Goal: Transaction & Acquisition: Purchase product/service

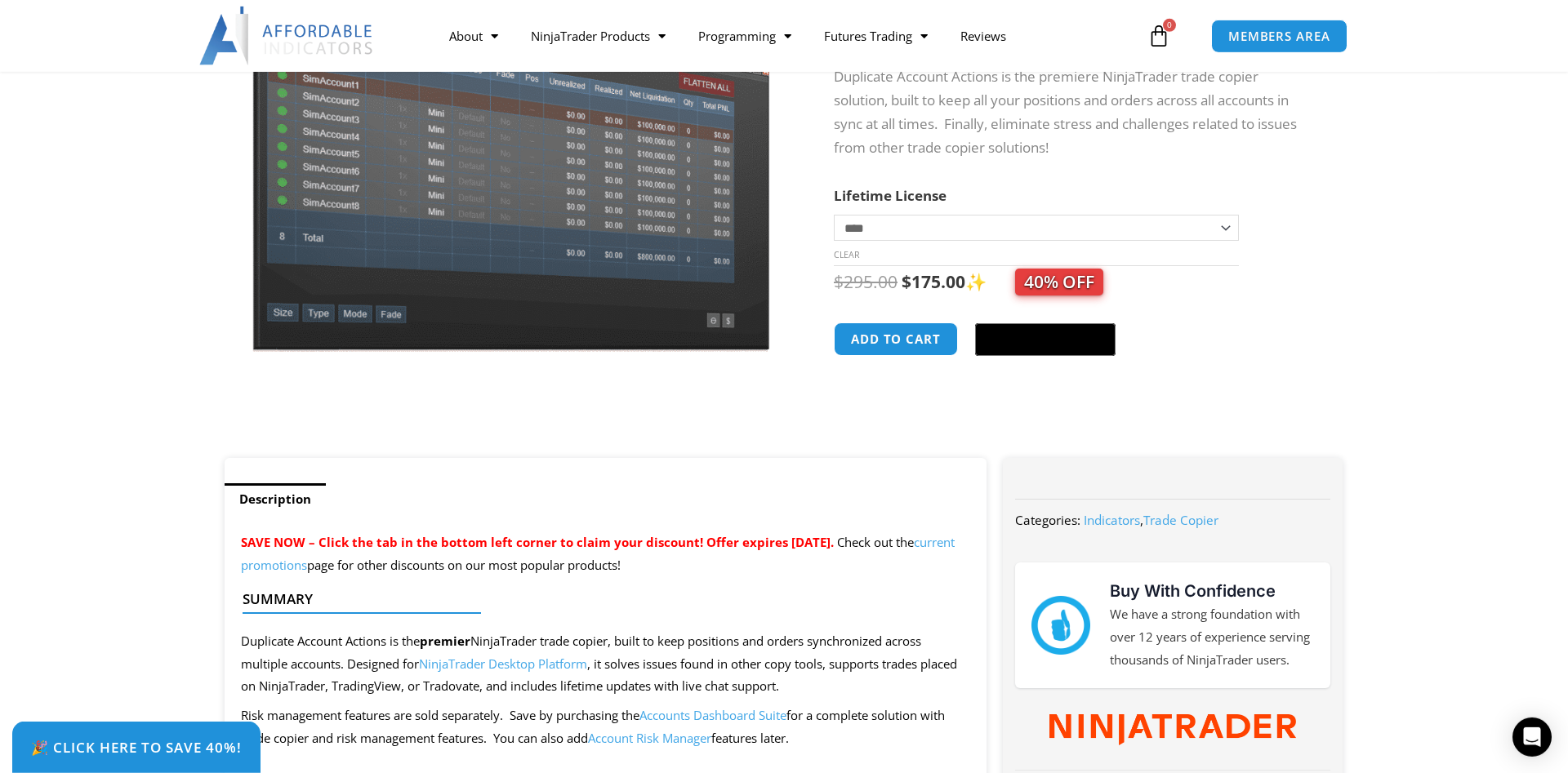
scroll to position [250, 0]
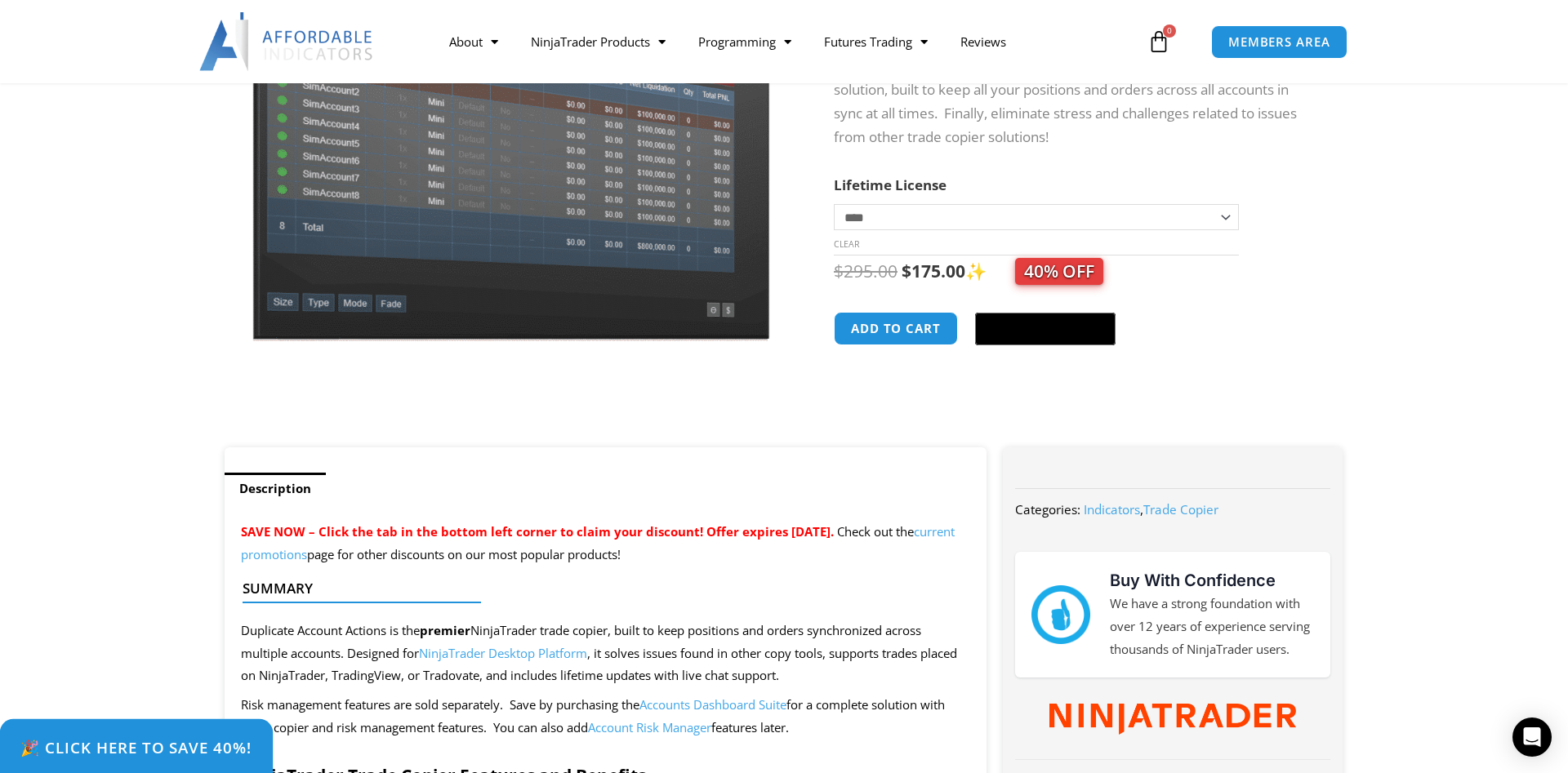
click at [132, 739] on span "🎉 Click Here to save 40%!" at bounding box center [136, 747] width 232 height 15
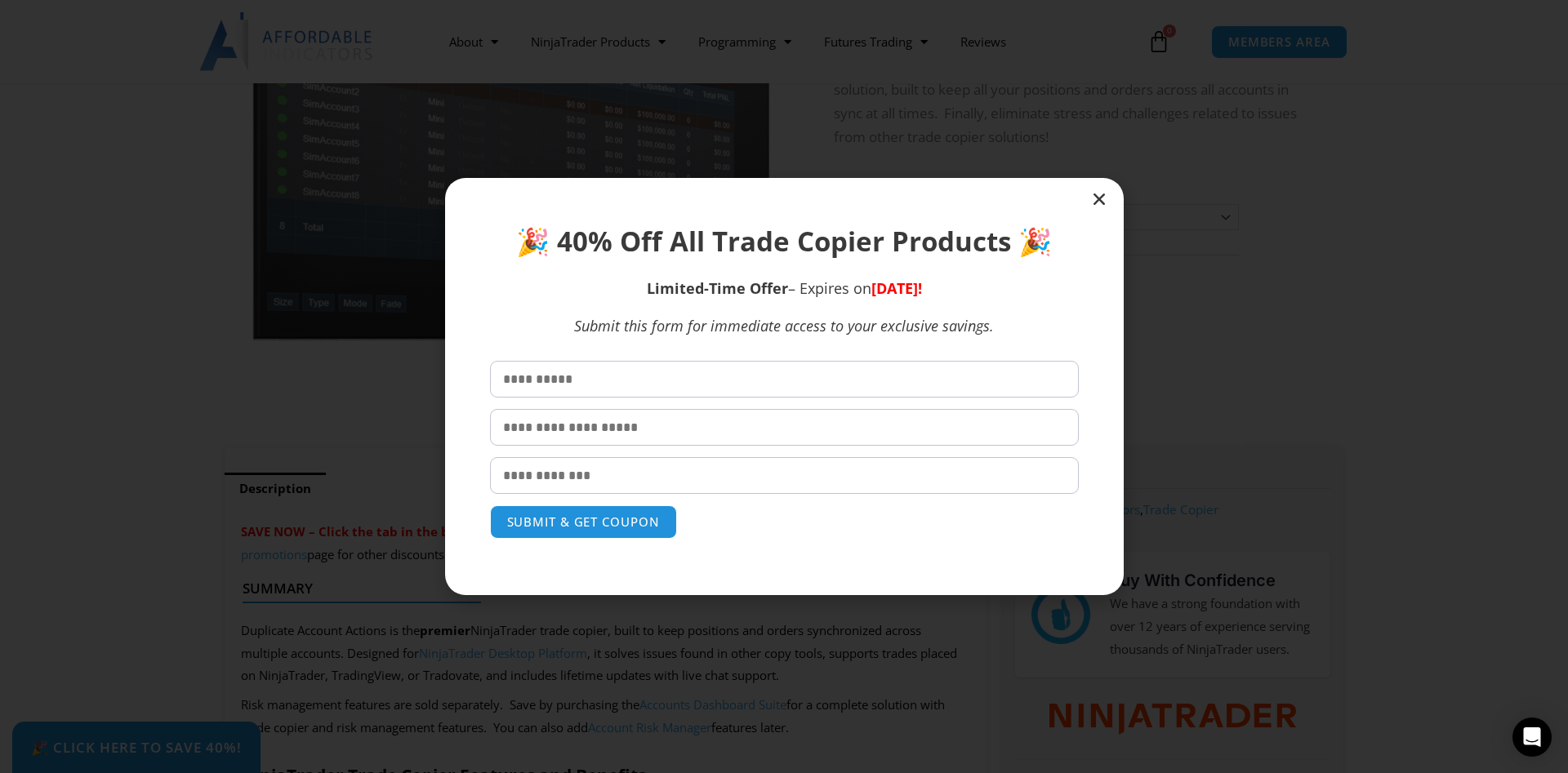
click at [602, 391] on input "text" at bounding box center [784, 378] width 588 height 36
type input "****"
type input "*"
type input "**********"
click at [565, 515] on button "SUBMIT & GET COUPON" at bounding box center [583, 522] width 197 height 35
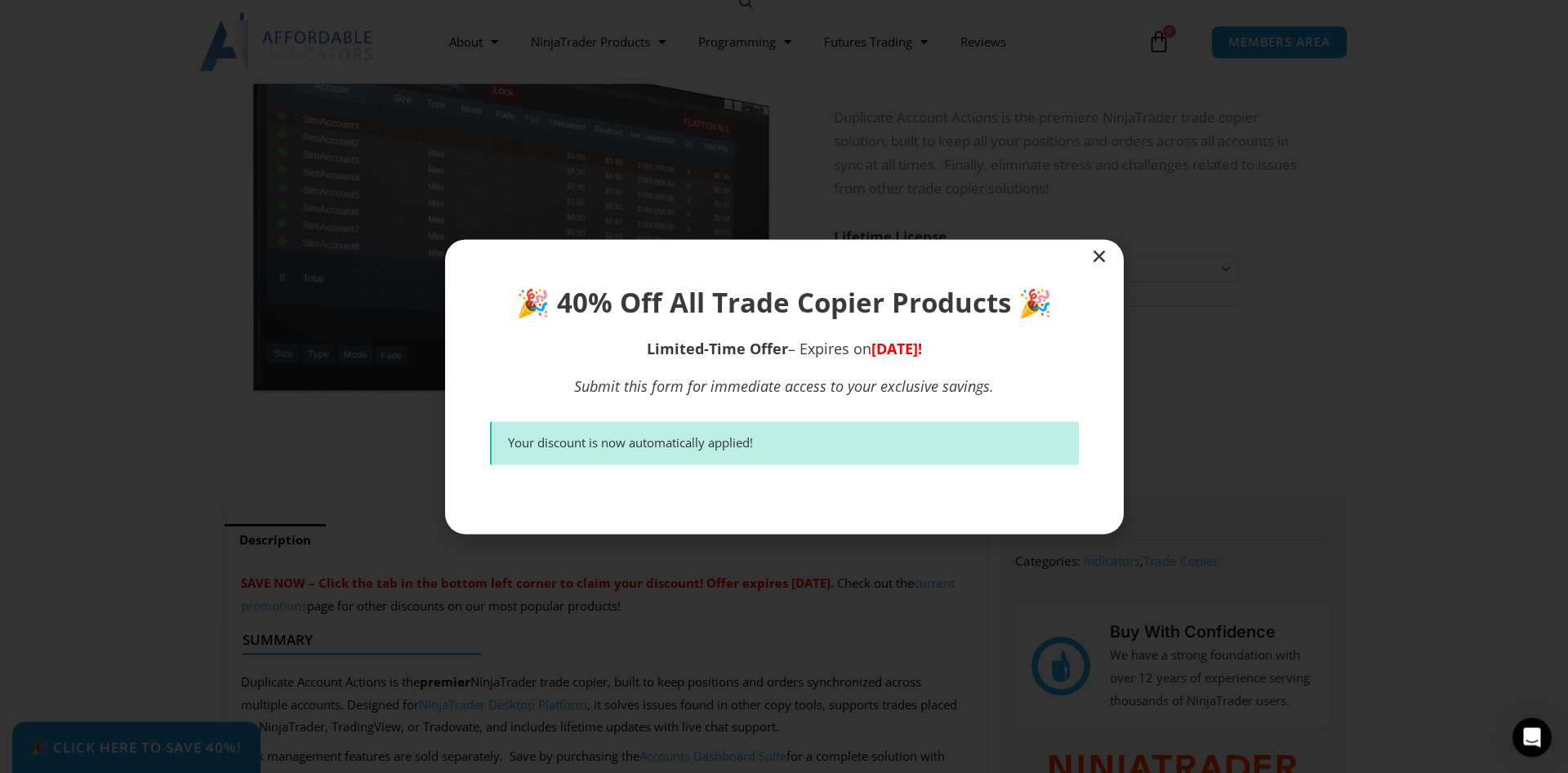
scroll to position [198, 0]
click at [1104, 256] on icon "Close" at bounding box center [1099, 256] width 16 height 16
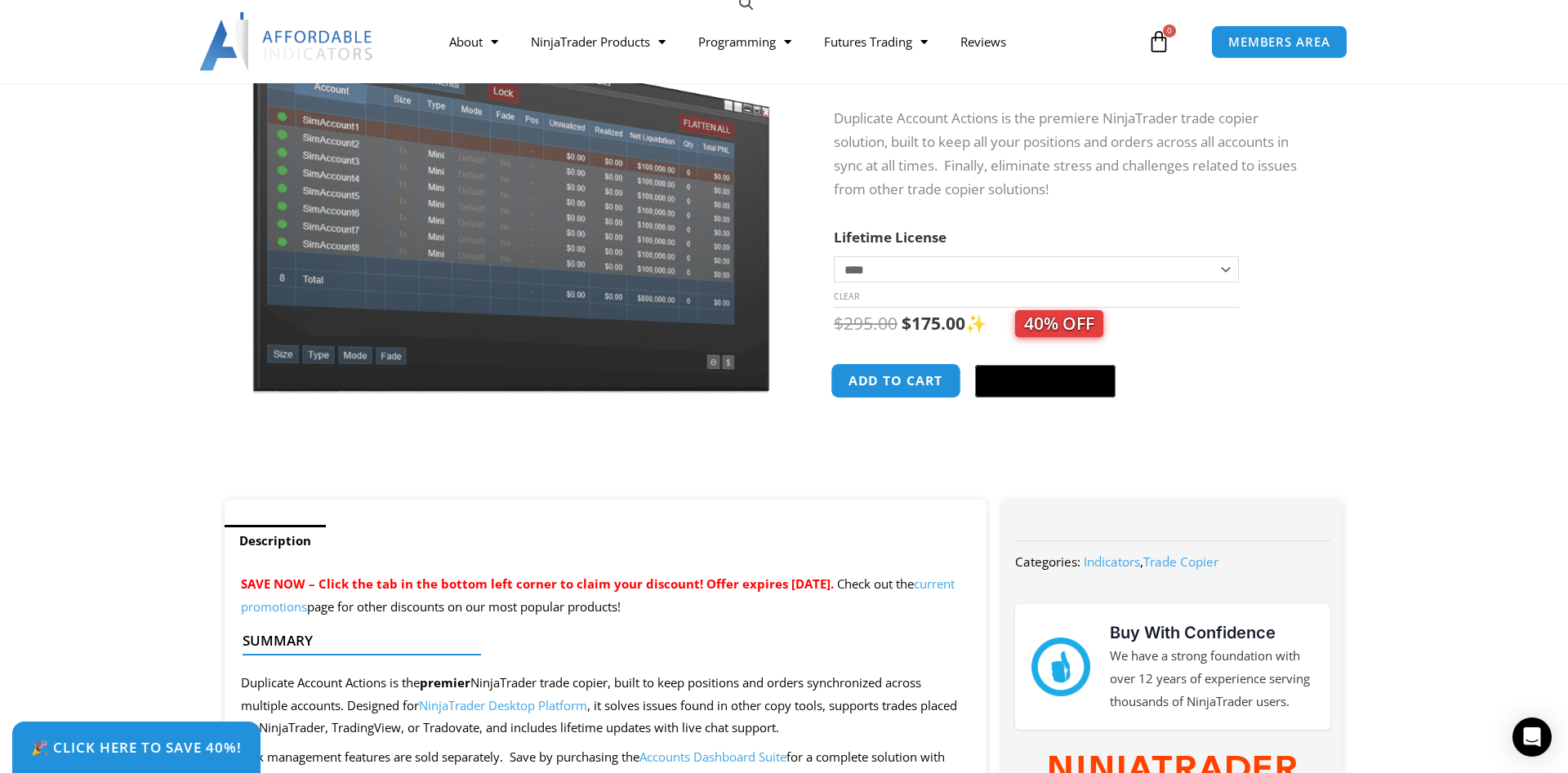
click at [899, 373] on button "Add to cart" at bounding box center [895, 381] width 131 height 35
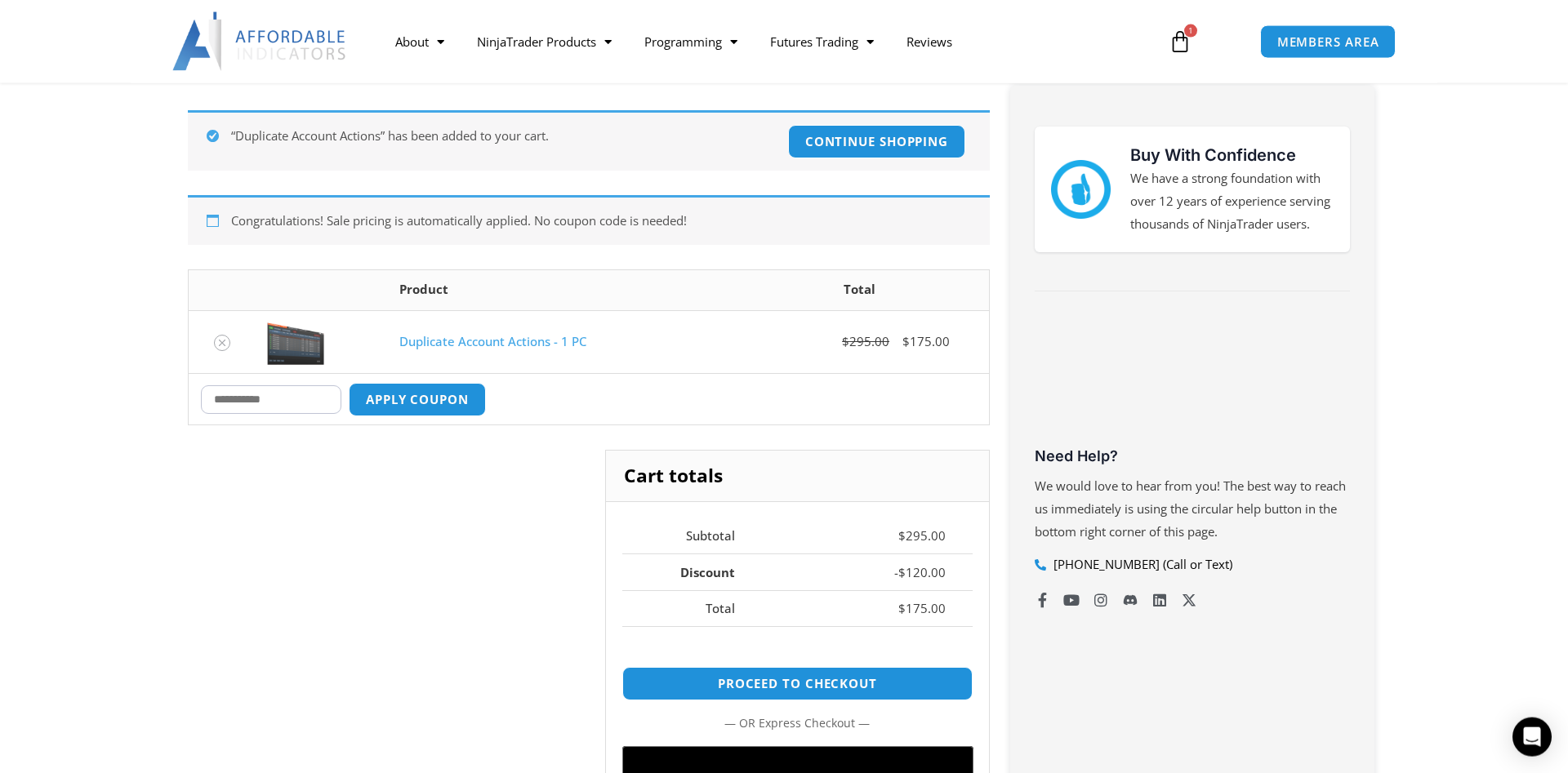
scroll to position [250, 0]
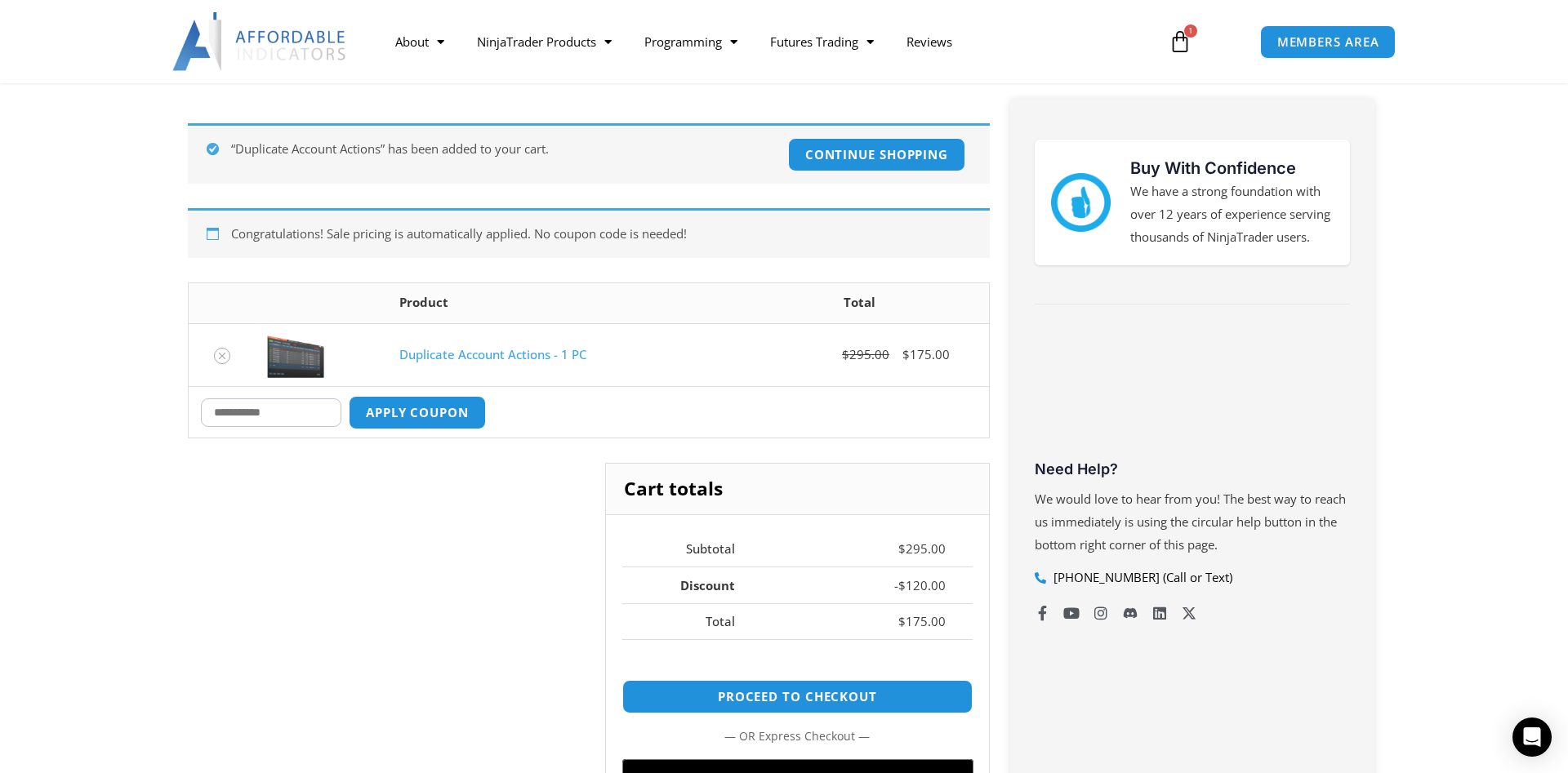
click at [491, 362] on link "Duplicate Account Actions - 1 PC" at bounding box center [492, 354] width 187 height 16
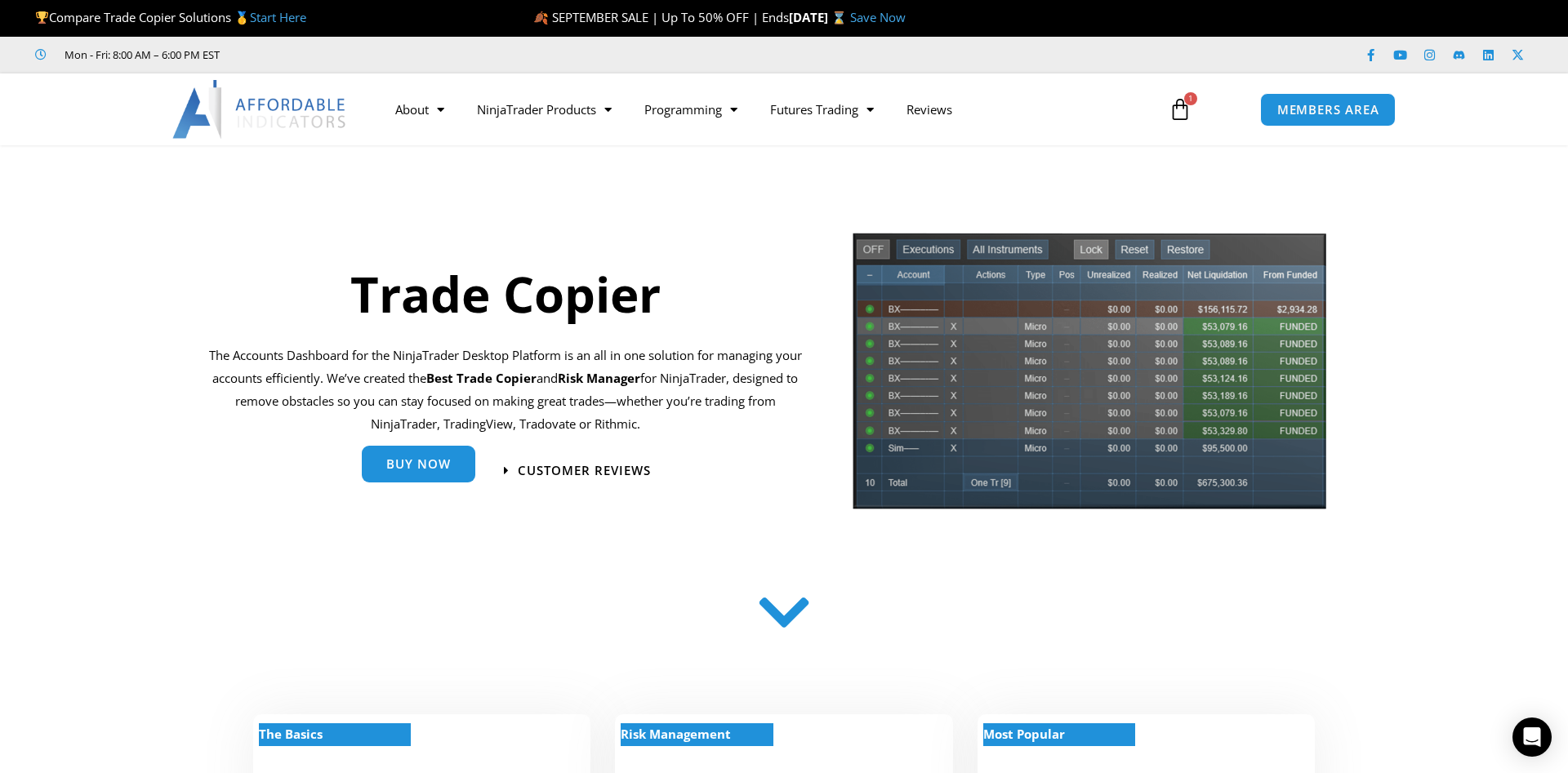
click at [410, 479] on link "Buy Now" at bounding box center [418, 463] width 113 height 36
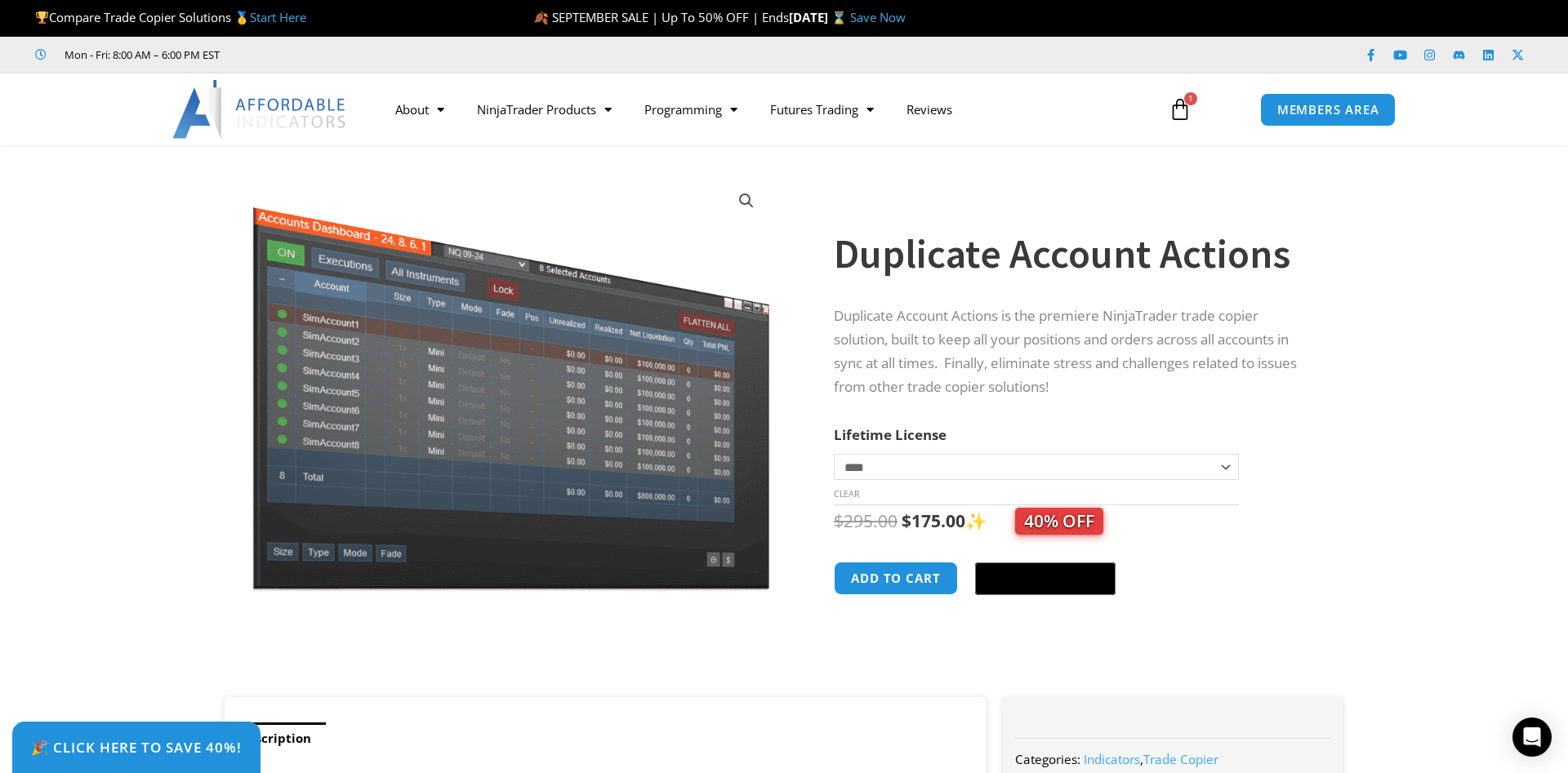
click at [1182, 109] on icon at bounding box center [1179, 109] width 23 height 23
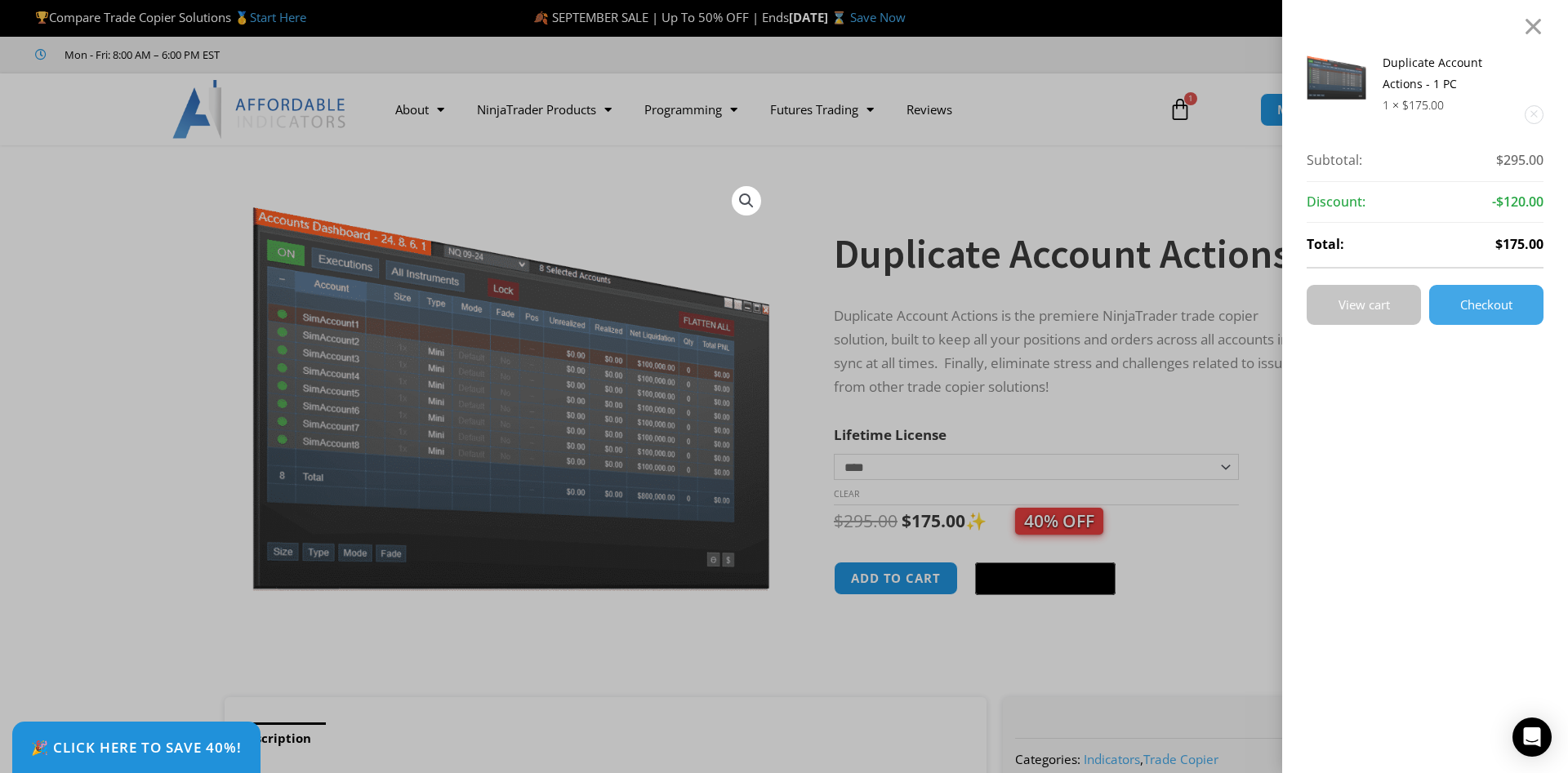
click at [1345, 317] on link "View cart" at bounding box center [1363, 304] width 114 height 40
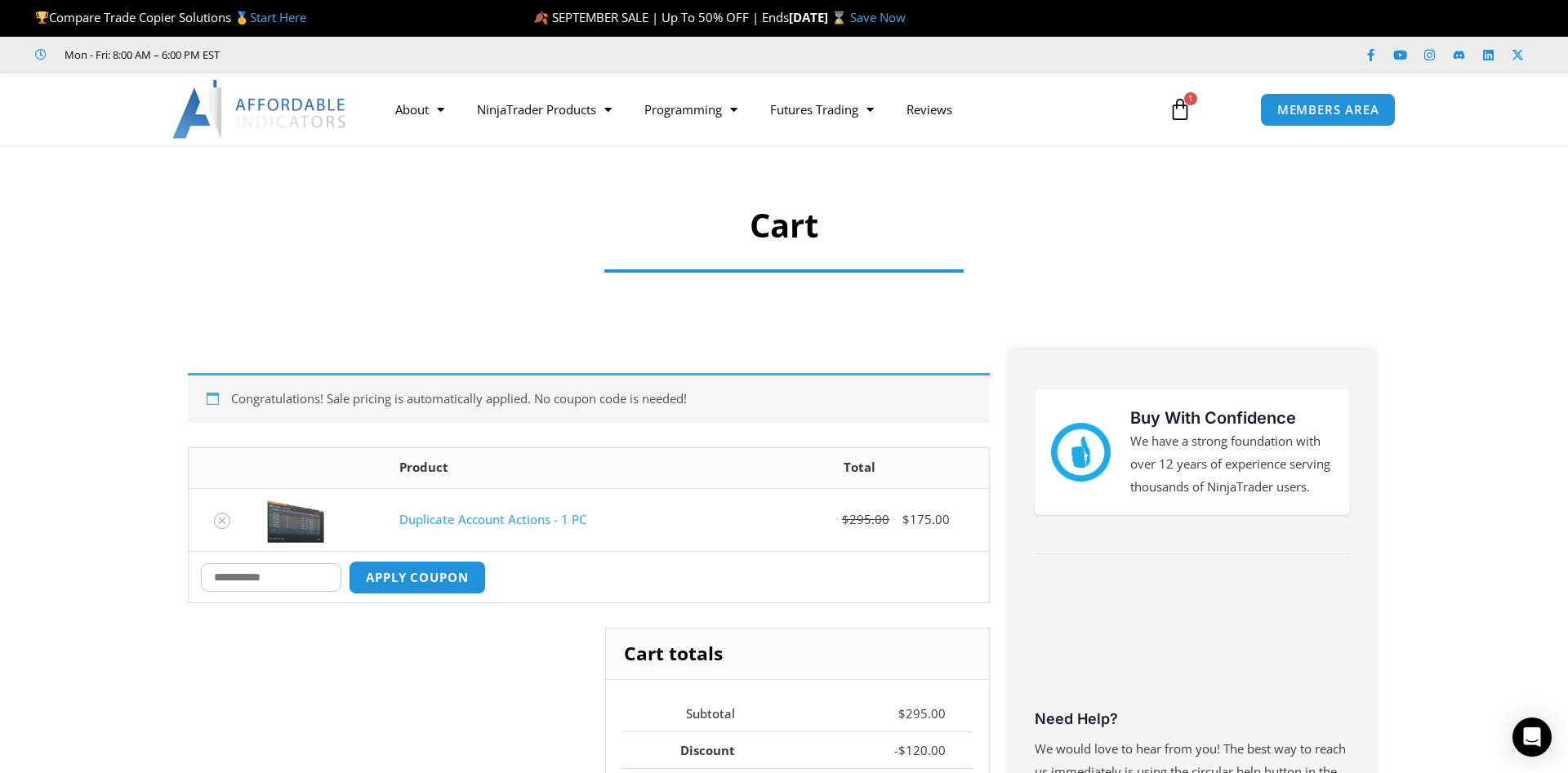
click at [319, 576] on input "Coupon:" at bounding box center [271, 578] width 140 height 29
type input "********"
click at [451, 592] on button "Apply coupon" at bounding box center [418, 578] width 144 height 35
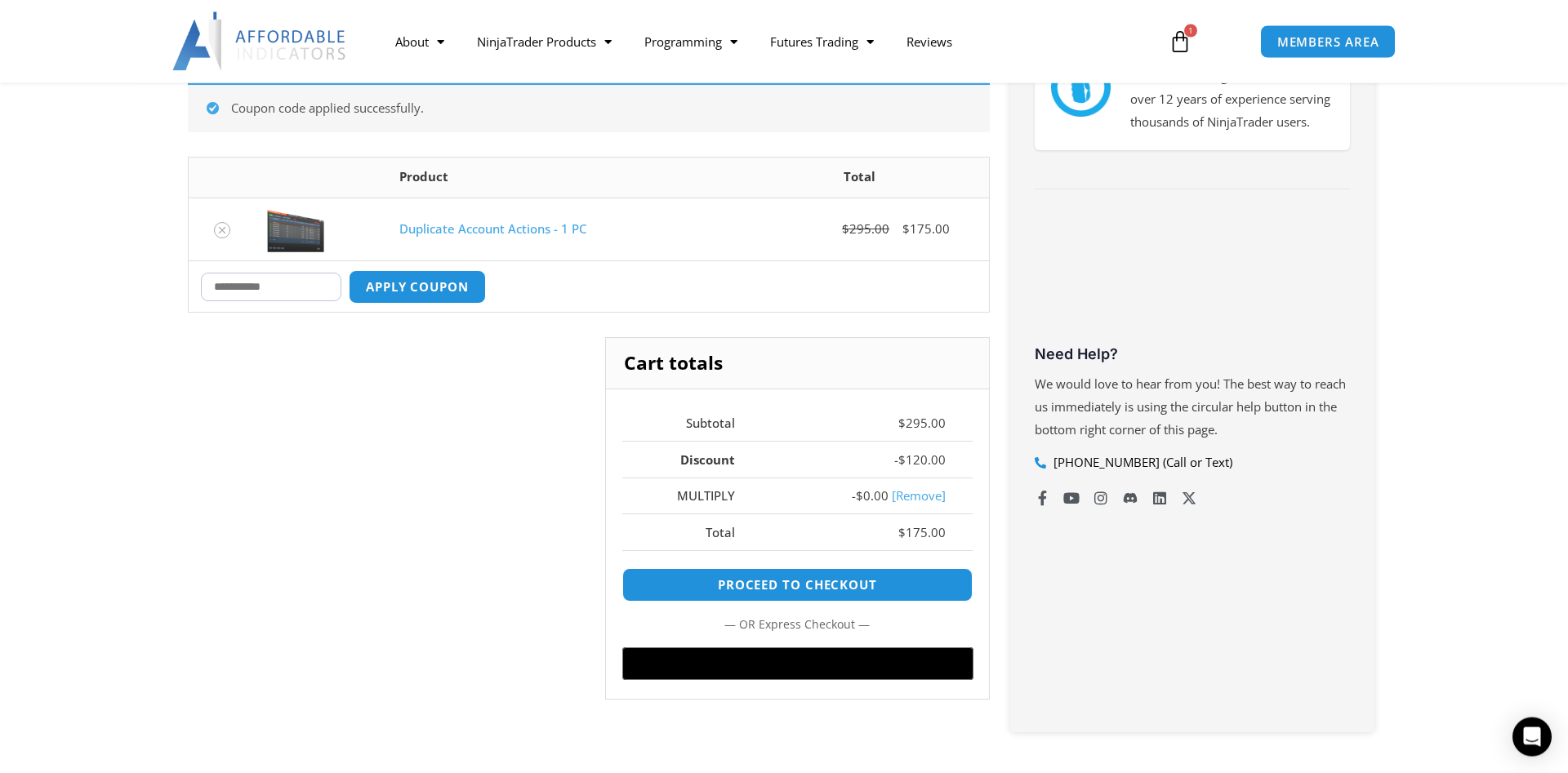
scroll to position [366, 0]
